Goal: Task Accomplishment & Management: Manage account settings

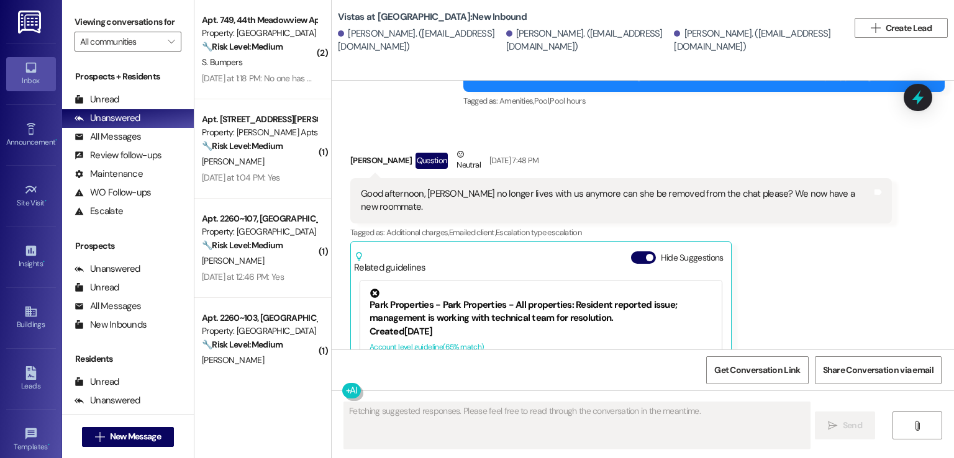
scroll to position [1835, 0]
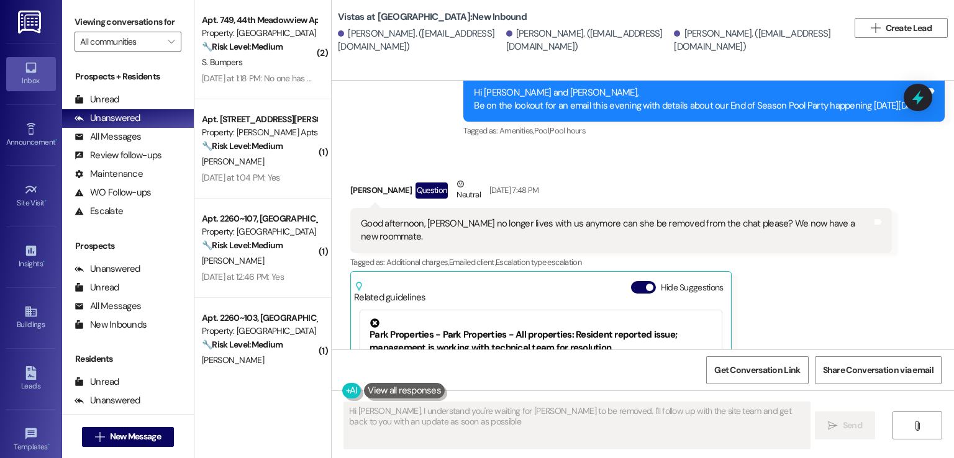
type textarea "Hi [PERSON_NAME], I understand you're waiting for [PERSON_NAME] to be removed. …"
drag, startPoint x: 564, startPoint y: 35, endPoint x: 650, endPoint y: 40, distance: 86.5
click at [650, 40] on div "Kate Whorley. (kjwhorley@icloud.com)" at bounding box center [588, 40] width 165 height 27
copy div "kjwhorley@icloud.com"
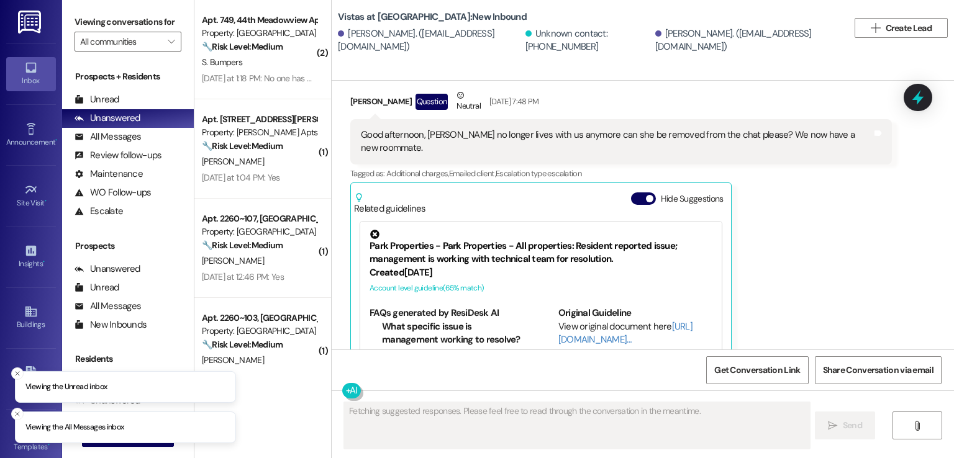
scroll to position [1960, 0]
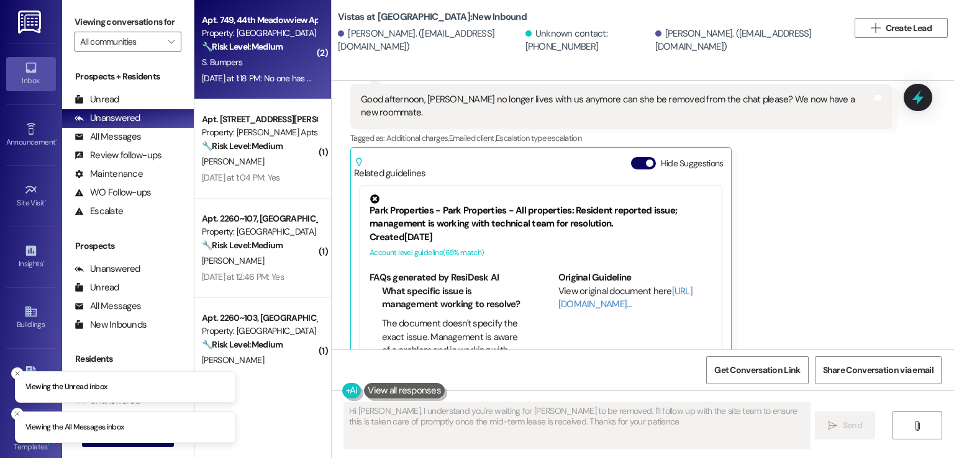
type textarea "Hi Grace, I understand you're waiting for Kate to be removed. I'll follow up wi…"
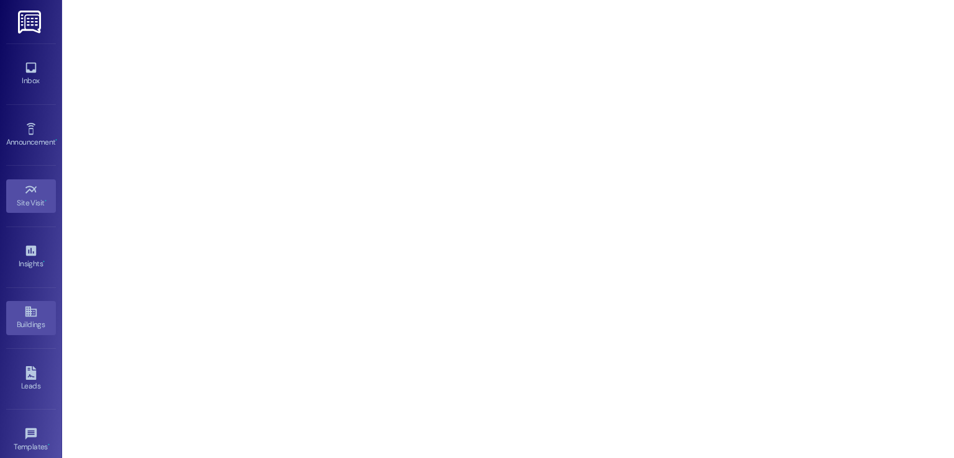
scroll to position [131, 0]
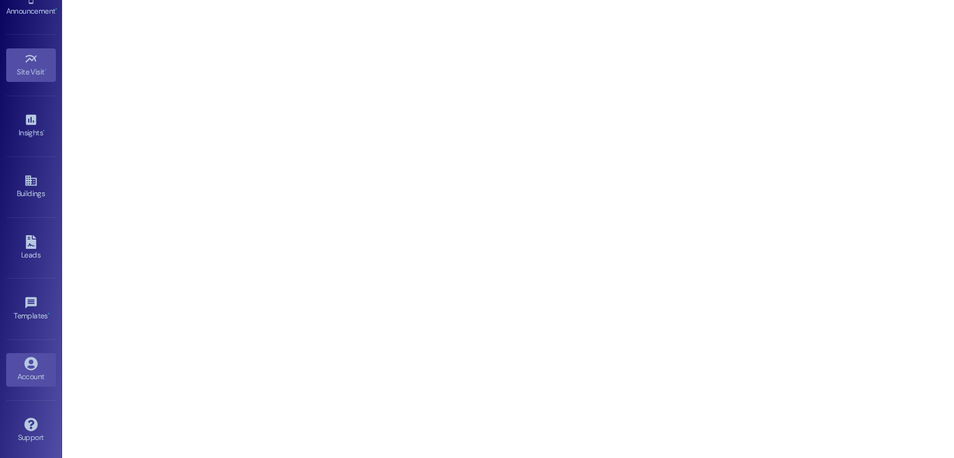
click at [18, 371] on div "Account" at bounding box center [31, 377] width 62 height 12
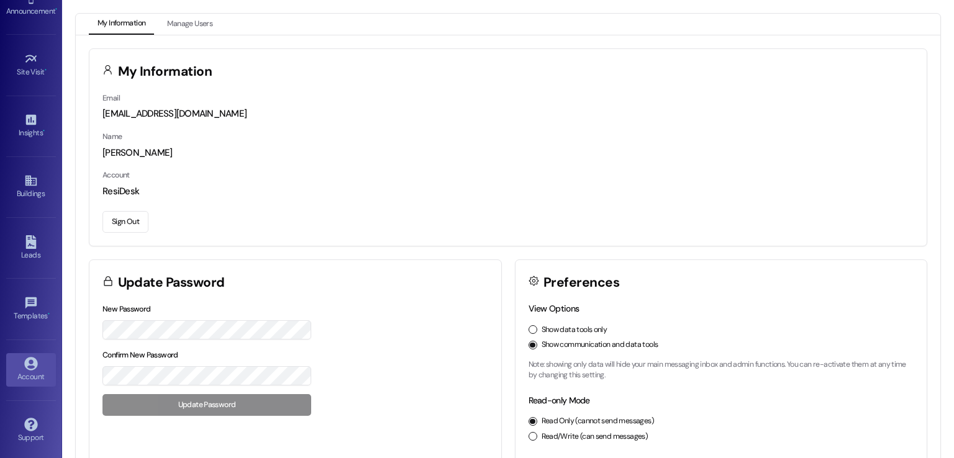
click at [122, 219] on button "Sign Out" at bounding box center [125, 222] width 46 height 22
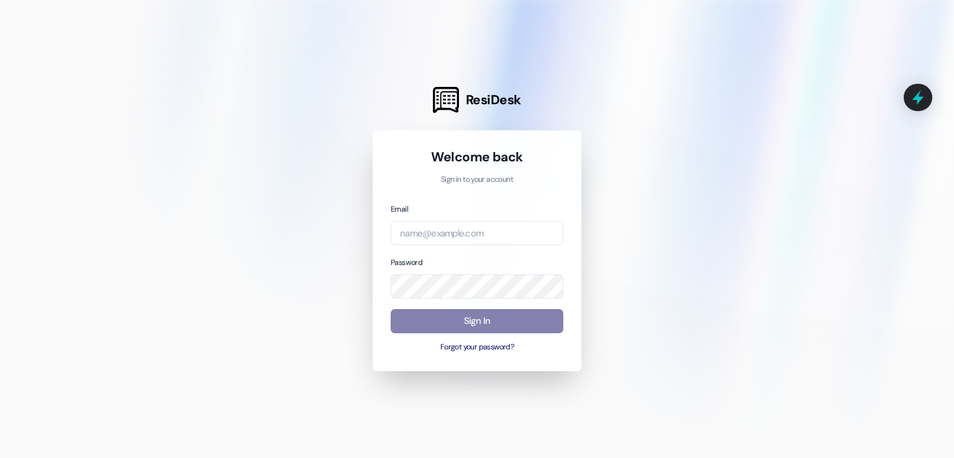
type input "[EMAIL_ADDRESS][DOMAIN_NAME]"
